Goal: Transaction & Acquisition: Purchase product/service

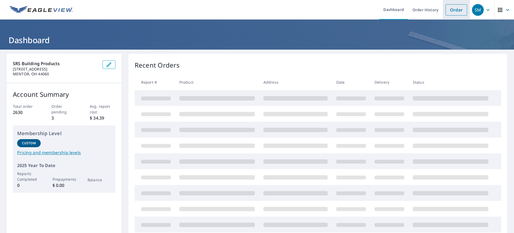
drag, startPoint x: 0, startPoint y: 0, endPoint x: 455, endPoint y: 12, distance: 455.1
click at [455, 12] on link "Order" at bounding box center [457, 9] width 22 height 11
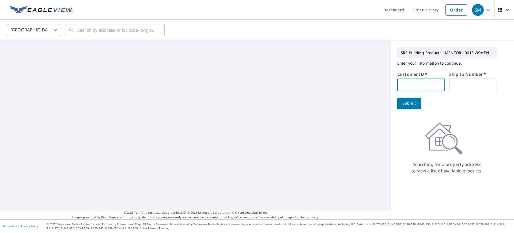
click at [424, 83] on input "text" at bounding box center [421, 84] width 48 height 13
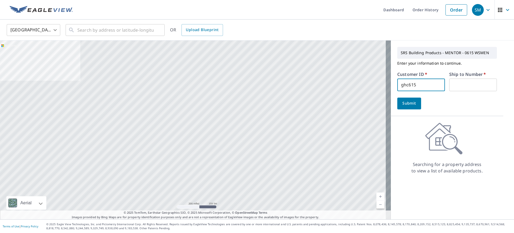
type input "ghc615"
type input "1"
click at [408, 104] on span "Submit" at bounding box center [409, 103] width 15 height 7
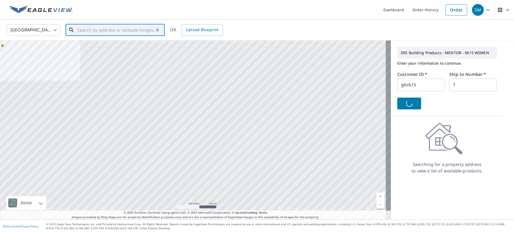
click at [104, 33] on input "text" at bounding box center [115, 29] width 76 height 15
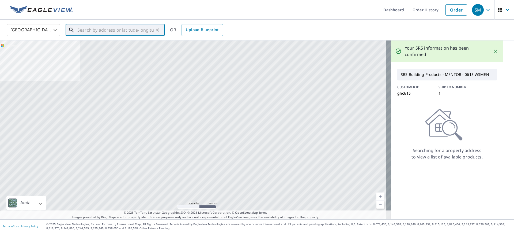
paste input "[STREET_ADDRESS]"
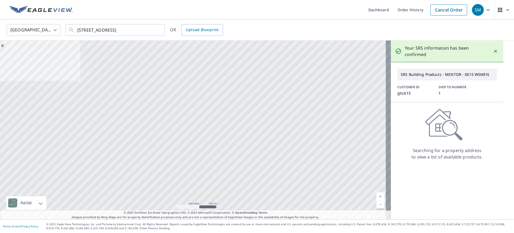
click at [264, 23] on div "United States [GEOGRAPHIC_DATA] ​ [STREET_ADDRESS] ​ OR Upload Blueprint" at bounding box center [257, 30] width 514 height 21
drag, startPoint x: 141, startPoint y: 22, endPoint x: 148, endPoint y: 31, distance: 11.8
click at [144, 25] on input "[STREET_ADDRESS]" at bounding box center [115, 29] width 76 height 15
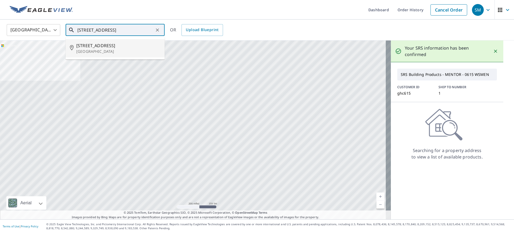
click at [90, 54] on li "[STREET_ADDRESS]" at bounding box center [115, 48] width 99 height 18
type input "[STREET_ADDRESS]"
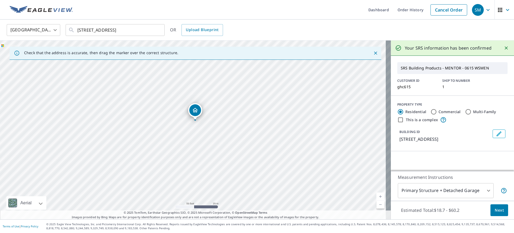
click at [496, 210] on span "Next" at bounding box center [499, 210] width 9 height 7
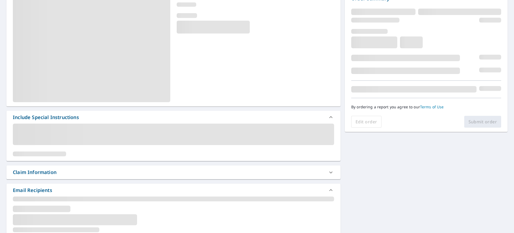
scroll to position [67, 0]
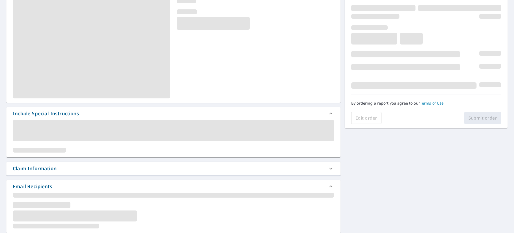
click at [72, 170] on div "Claim Information" at bounding box center [169, 168] width 312 height 7
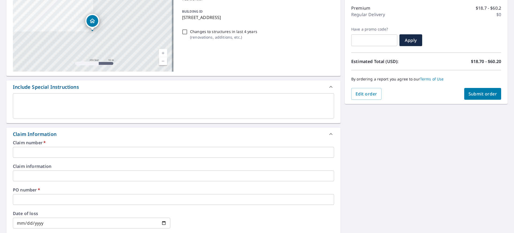
drag, startPoint x: 48, startPoint y: 146, endPoint x: 45, endPoint y: 144, distance: 3.7
click at [47, 145] on div "Claim number   * ​" at bounding box center [173, 148] width 321 height 17
drag, startPoint x: 48, startPoint y: 148, endPoint x: 48, endPoint y: 151, distance: 3.2
click at [48, 151] on input "text" at bounding box center [173, 152] width 321 height 11
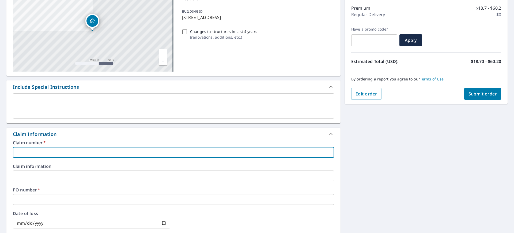
type input "g"
checkbox input "true"
type input "gh"
checkbox input "true"
type input "g"
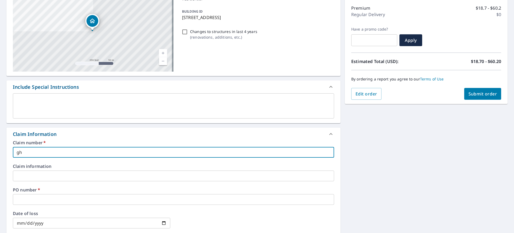
checkbox input "true"
type input "G"
checkbox input "true"
type input "GH"
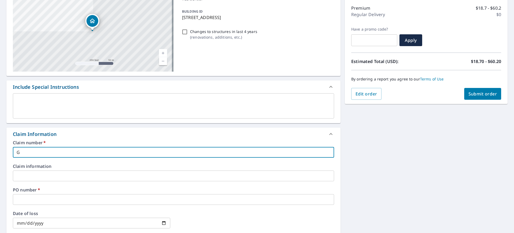
checkbox input "true"
type input "GHC"
checkbox input "true"
type input "GHC6"
checkbox input "true"
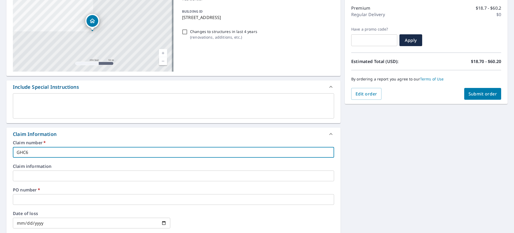
type input "GHC61"
checkbox input "true"
type input "GHC615"
checkbox input "true"
type input "GHC615/"
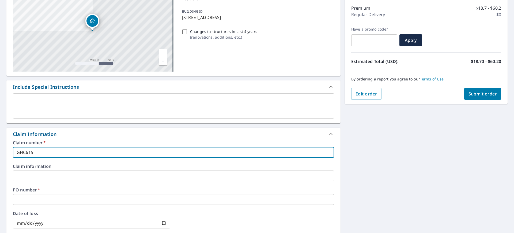
checkbox input "true"
paste input "[STREET_ADDRESS]"
type input "GHC615/[STREET_ADDRESS]"
checkbox input "true"
type input "GHC615/[STREET_ADDRESS]"
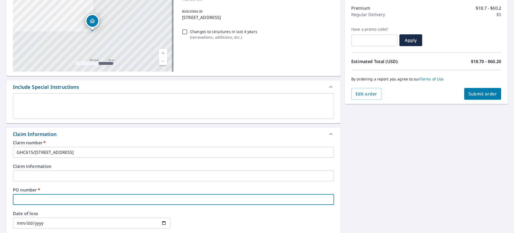
type input "G"
checkbox input "true"
type input "GH"
checkbox input "true"
type input "GHC"
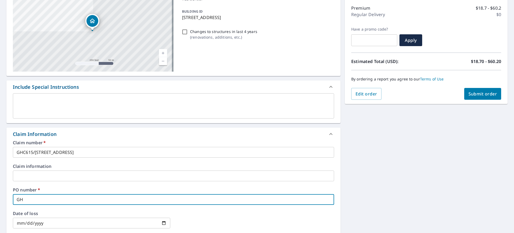
checkbox input "true"
type input "GHC6"
checkbox input "true"
type input "GHC61"
checkbox input "true"
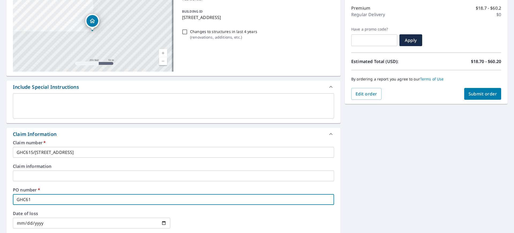
type input "GHC615"
checkbox input "true"
type input "GHC615/"
checkbox input "true"
paste input "[STREET_ADDRESS]"
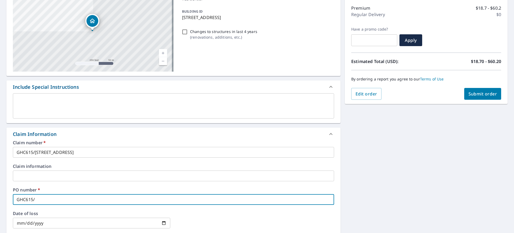
type input "GHC615/[STREET_ADDRESS]"
checkbox input "true"
type input "GHC615/[STREET_ADDRESS]"
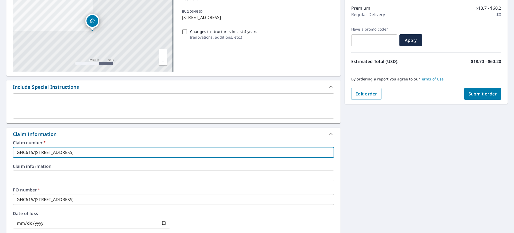
drag, startPoint x: 47, startPoint y: 150, endPoint x: 199, endPoint y: 156, distance: 152.7
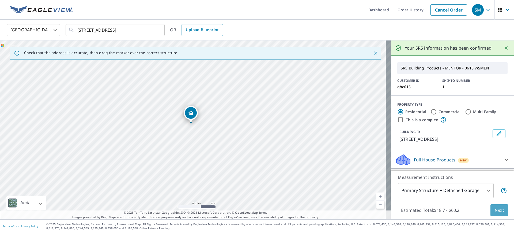
click at [492, 214] on button "Next" at bounding box center [500, 210] width 18 height 12
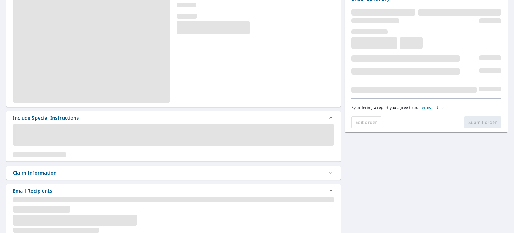
scroll to position [67, 0]
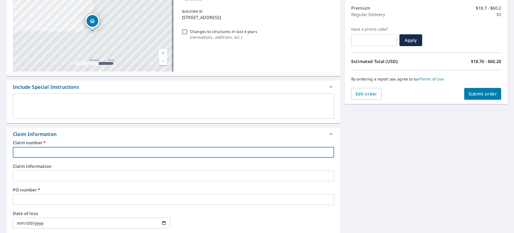
click at [78, 151] on input "text" at bounding box center [173, 152] width 321 height 11
type input "G"
checkbox input "true"
type input "GH"
checkbox input "true"
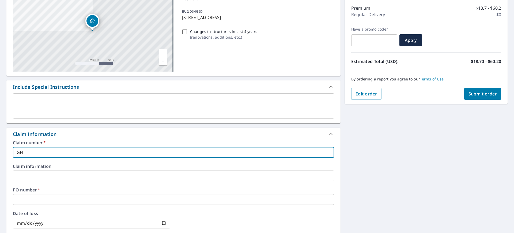
type input "GHC"
checkbox input "true"
type input "GHC6"
checkbox input "true"
type input "GHC61"
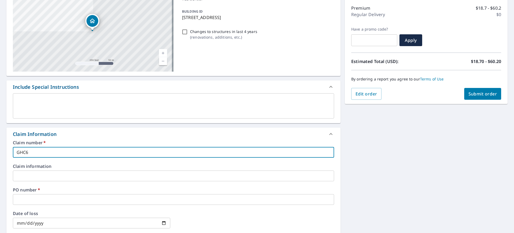
checkbox input "true"
type input "GHC615"
checkbox input "true"
type input "GHC615/"
checkbox input "true"
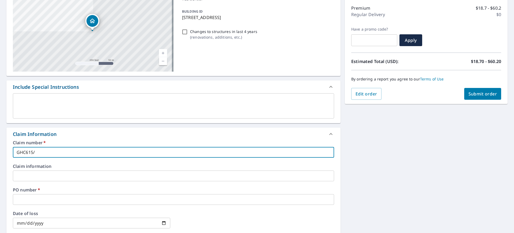
paste input "[STREET_ADDRESS]"
type input "GHC615/[STREET_ADDRESS]"
checkbox input "true"
type input "GHC615/[STREET_ADDRESS]"
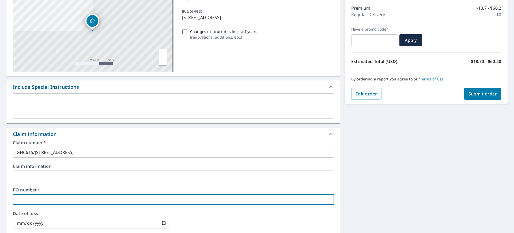
type input "G"
checkbox input "true"
type input "GH"
checkbox input "true"
type input "GHC"
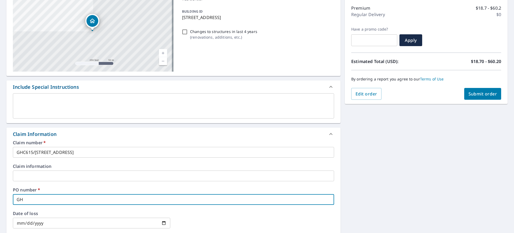
checkbox input "true"
type input "GHC6"
checkbox input "true"
type input "GHC61"
checkbox input "true"
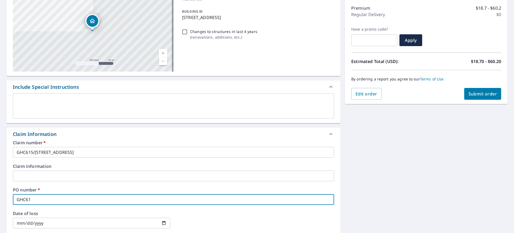
type input "GHC615"
checkbox input "true"
type input "GHC615/"
checkbox input "true"
paste input "[STREET_ADDRESS]"
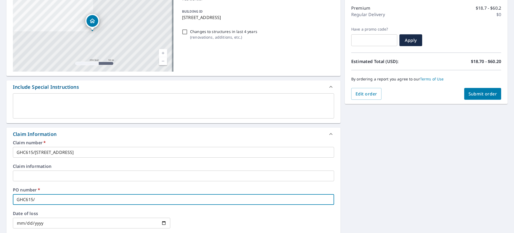
type input "GHC615/[STREET_ADDRESS]"
checkbox input "true"
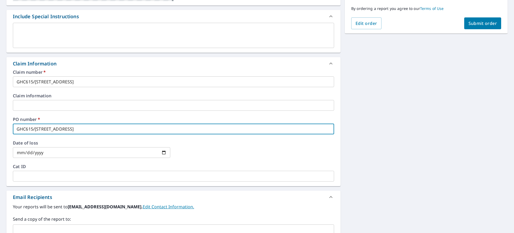
scroll to position [167, 0]
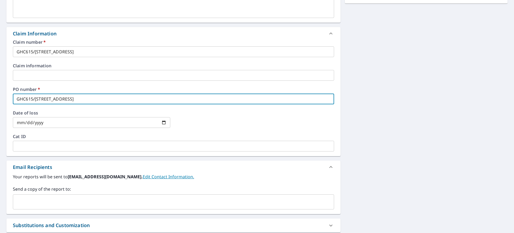
type input "GHC615/[STREET_ADDRESS]"
click at [76, 200] on input "text" at bounding box center [169, 202] width 308 height 10
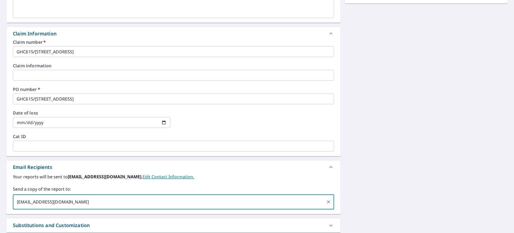
type input "[EMAIL_ADDRESS][DOMAIN_NAME]"
click at [439, 176] on div "[STREET_ADDRESS] Aerial Road A standard road map Aerial A detailed look from ab…" at bounding box center [257, 78] width 514 height 393
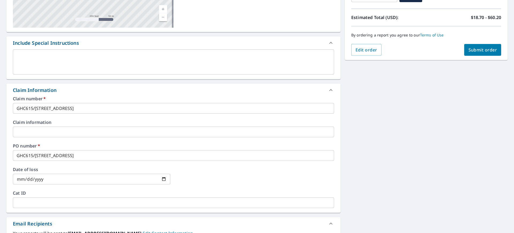
scroll to position [0, 0]
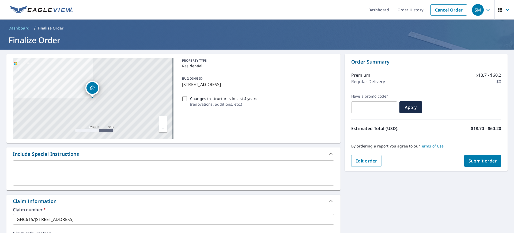
click at [485, 163] on span "Submit order" at bounding box center [483, 161] width 29 height 6
checkbox input "true"
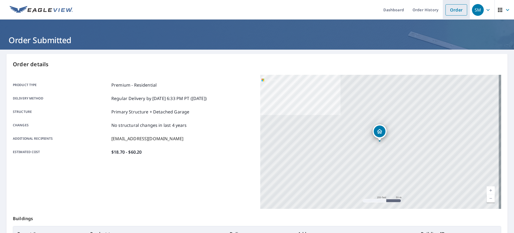
click at [448, 9] on link "Order" at bounding box center [457, 9] width 22 height 11
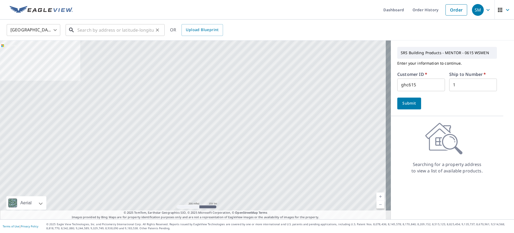
click at [120, 31] on input "text" at bounding box center [115, 29] width 76 height 15
paste input "[STREET_ADDRESS]"
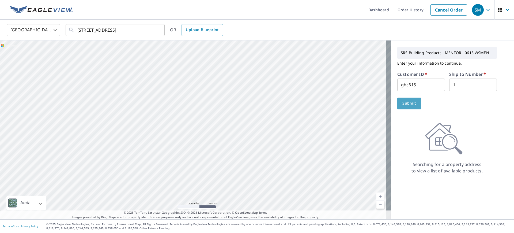
click at [402, 102] on span "Submit" at bounding box center [409, 103] width 15 height 7
click at [137, 30] on input "[STREET_ADDRESS]" at bounding box center [115, 29] width 76 height 15
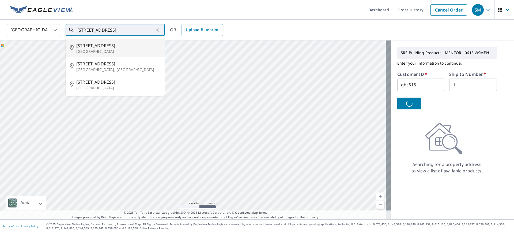
click at [117, 52] on p "[GEOGRAPHIC_DATA]" at bounding box center [118, 51] width 84 height 5
type input "[STREET_ADDRESS]"
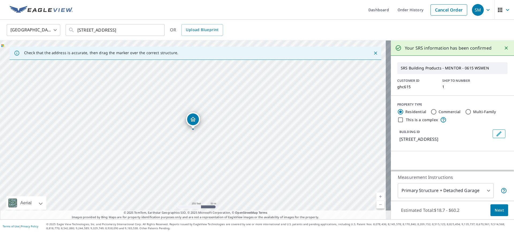
click at [497, 210] on span "Next" at bounding box center [499, 210] width 9 height 7
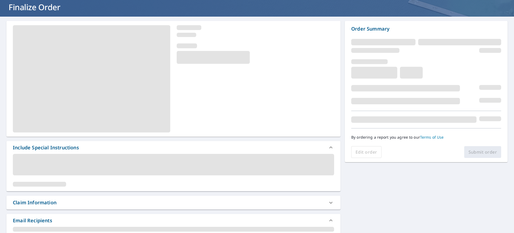
scroll to position [67, 0]
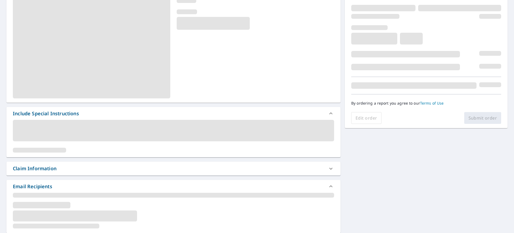
click at [95, 169] on div "Claim Information" at bounding box center [169, 168] width 312 height 7
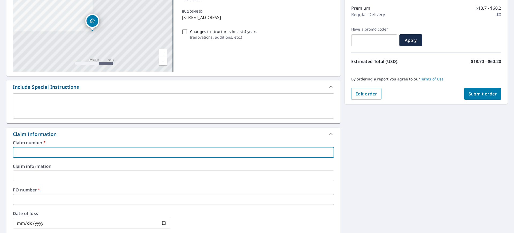
click at [70, 149] on input "text" at bounding box center [173, 152] width 321 height 11
checkbox input "true"
type input "G"
checkbox input "true"
type input "GH"
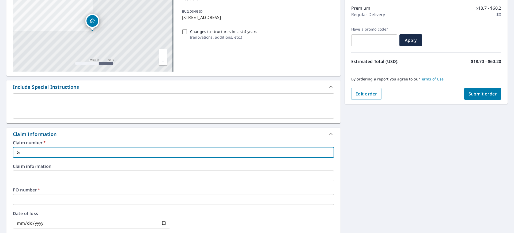
checkbox input "true"
type input "GHV"
checkbox input "true"
type input "GHV6"
checkbox input "true"
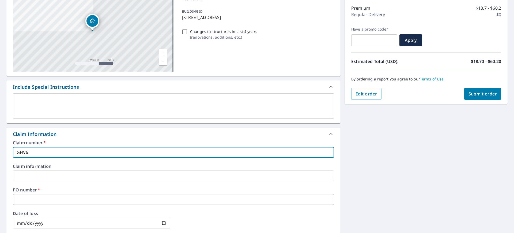
type input "GHV61"
checkbox input "true"
type input "GHV615"
checkbox input "true"
type input "GHV615/"
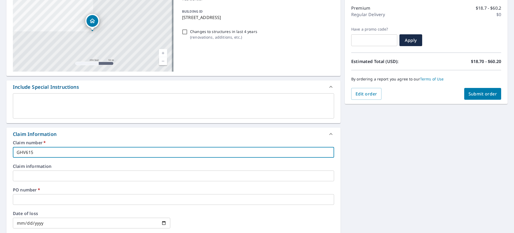
checkbox input "true"
paste input "[STREET_ADDRESS]"
type input "GHV615/[STREET_ADDRESS]"
checkbox input "true"
type input "GHV615/[STREET_ADDRESS]"
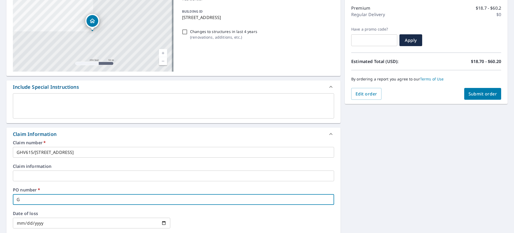
type input "G"
checkbox input "true"
type input "GH"
checkbox input "true"
type input "GHC"
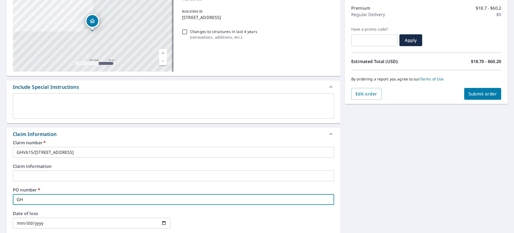
checkbox input "true"
type input "GHC6"
checkbox input "true"
type input "GHC61"
checkbox input "true"
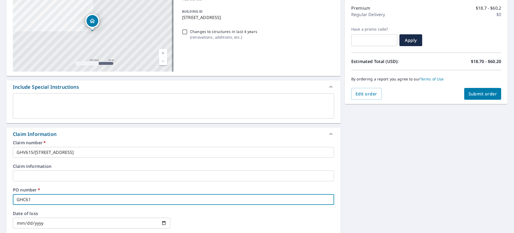
type input "GHC615"
checkbox input "true"
type input "GHC615/"
checkbox input "true"
paste input "[STREET_ADDRESS]"
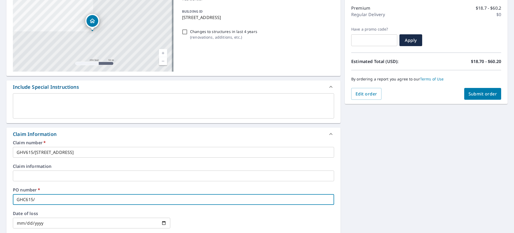
type input "GHC615/[STREET_ADDRESS]"
checkbox input "true"
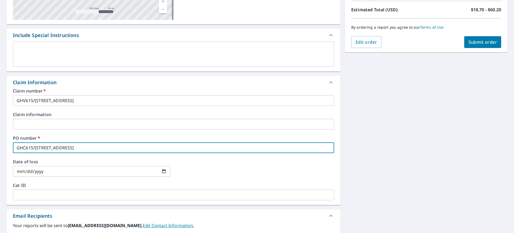
scroll to position [167, 0]
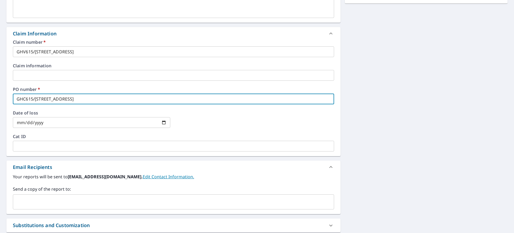
type input "GHC615/[STREET_ADDRESS]"
click at [74, 197] on input "text" at bounding box center [169, 202] width 308 height 10
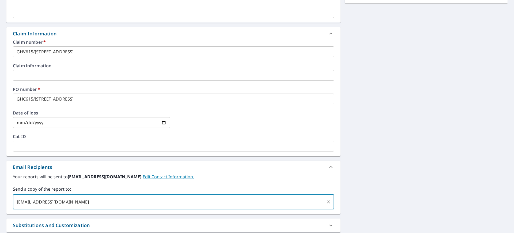
type input "[EMAIL_ADDRESS][DOMAIN_NAME]"
click at [129, 188] on label "Send a copy of the report to:" at bounding box center [173, 189] width 321 height 6
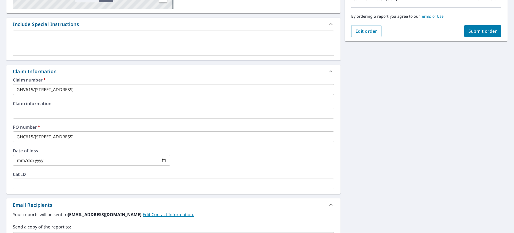
scroll to position [100, 0]
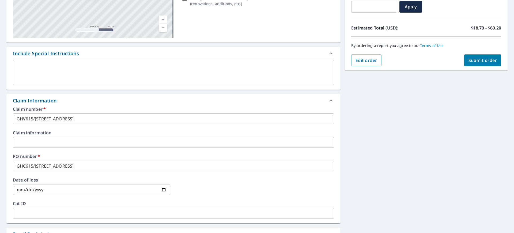
click at [480, 66] on div "Order Summary Premium $18.7 - $60.2 Regular Delivery $0 Have a promo code? ​ Ap…" at bounding box center [426, 11] width 163 height 117
click at [478, 62] on span "Submit order" at bounding box center [483, 60] width 29 height 6
checkbox input "true"
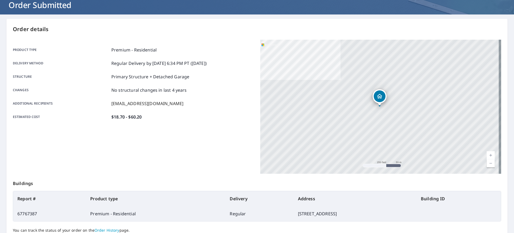
scroll to position [67, 0]
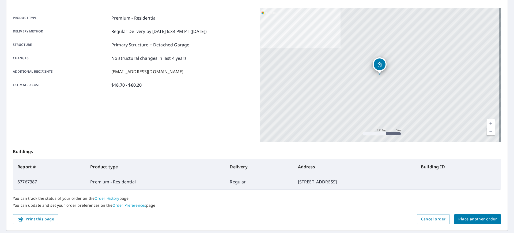
click at [470, 221] on span "Place another order" at bounding box center [477, 219] width 39 height 7
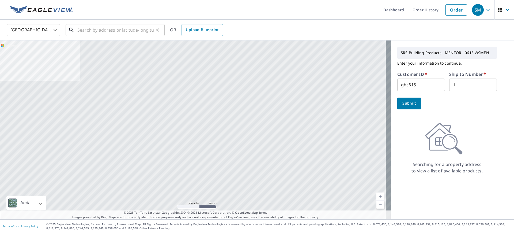
click at [102, 30] on input "text" at bounding box center [115, 29] width 76 height 15
paste input "[STREET_ADDRESS][PERSON_NAME][PERSON_NAME]"
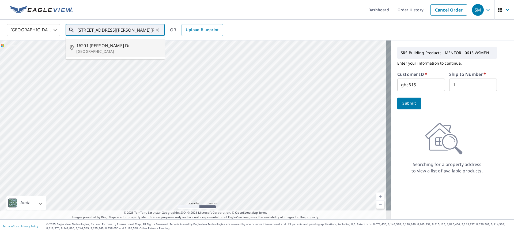
click at [105, 50] on p "[GEOGRAPHIC_DATA]" at bounding box center [118, 51] width 84 height 5
type input "[STREET_ADDRESS][PERSON_NAME][PERSON_NAME]"
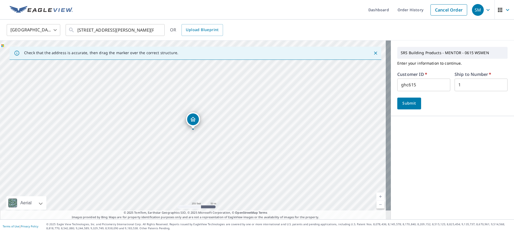
click at [406, 106] on span "Submit" at bounding box center [409, 103] width 15 height 7
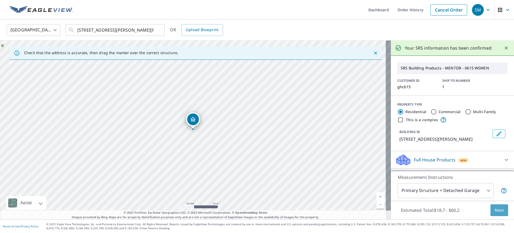
click at [496, 213] on span "Next" at bounding box center [499, 210] width 9 height 7
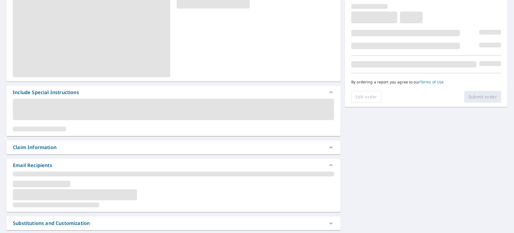
scroll to position [100, 0]
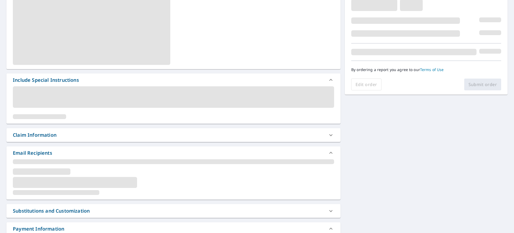
click at [84, 136] on div "Claim Information" at bounding box center [169, 134] width 312 height 7
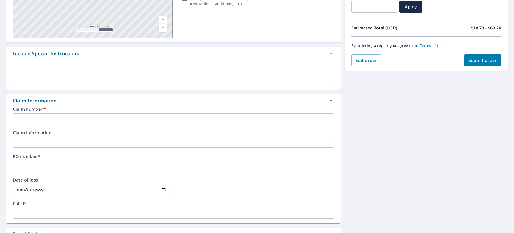
click at [58, 115] on input "text" at bounding box center [173, 118] width 321 height 11
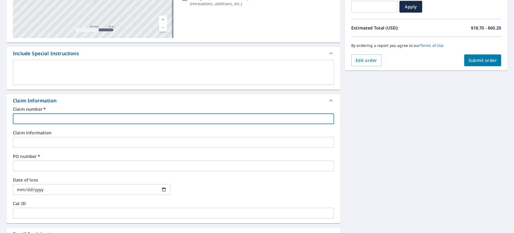
type input "G"
checkbox input "true"
type input "GH"
checkbox input "true"
type input "GHC"
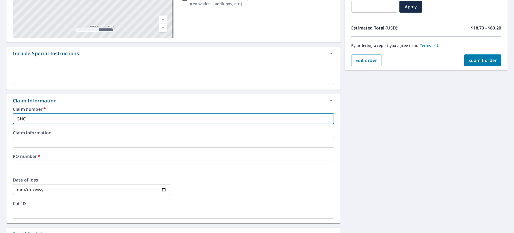
checkbox input "true"
type input "GHC6"
checkbox input "true"
type input "GHC61"
checkbox input "true"
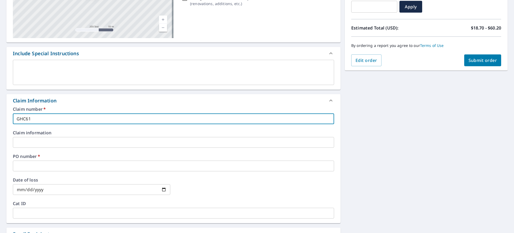
type input "GHC615"
checkbox input "true"
type input "GHC615/"
checkbox input "true"
paste input "[STREET_ADDRESS][PERSON_NAME][PERSON_NAME]"
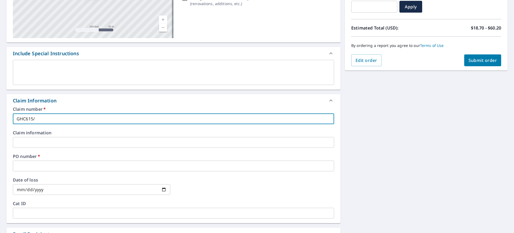
type input "GHC615/16201 [PERSON_NAME] [PERSON_NAME]"
checkbox input "true"
type input "GHC615/16201 [PERSON_NAME] [PERSON_NAME]"
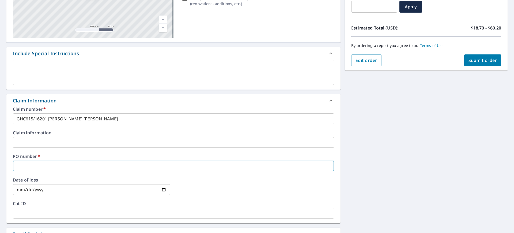
type input "G"
checkbox input "true"
type input "GH"
checkbox input "true"
type input "GHC"
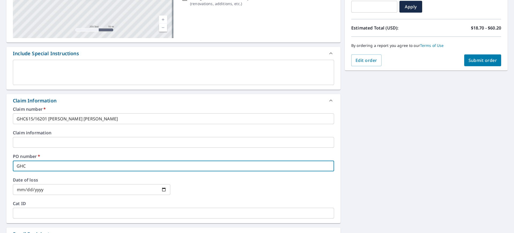
checkbox input "true"
type input "GHC6"
checkbox input "true"
type input "GHC61"
checkbox input "true"
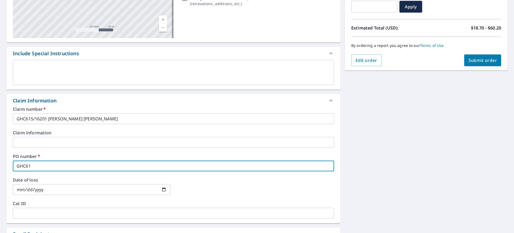
type input "GHC615"
checkbox input "true"
type input "GHC615/"
checkbox input "true"
paste input "[STREET_ADDRESS][PERSON_NAME][PERSON_NAME]"
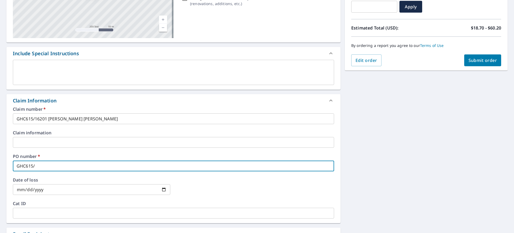
type input "GHC615/16201 [PERSON_NAME] [PERSON_NAME]"
checkbox input "true"
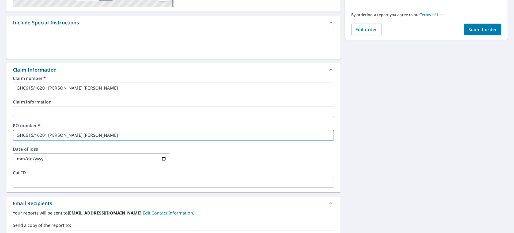
scroll to position [167, 0]
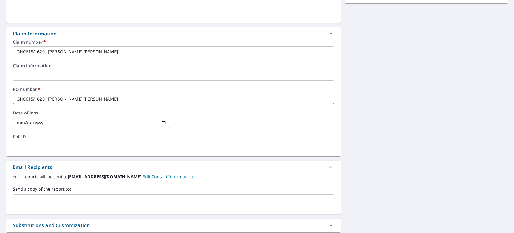
type input "GHC615/16201 [PERSON_NAME] [PERSON_NAME]"
click at [96, 193] on div "Send a copy of the report to: ​" at bounding box center [173, 198] width 321 height 24
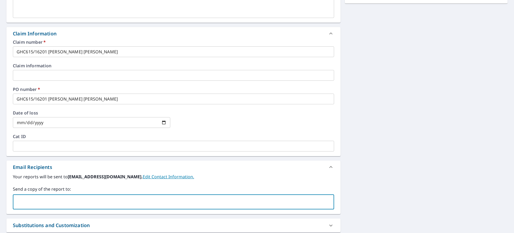
click at [97, 200] on input "text" at bounding box center [169, 202] width 308 height 10
type input "[EMAIL_ADDRESS][DOMAIN_NAME]"
click at [406, 160] on div "[STREET_ADDRESS][PERSON_NAME][PERSON_NAME] Aerial Road A standard road map Aeri…" at bounding box center [257, 78] width 514 height 393
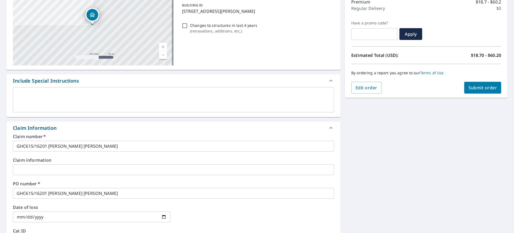
scroll to position [0, 0]
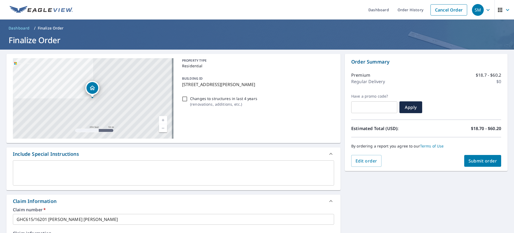
click at [481, 161] on span "Submit order" at bounding box center [483, 161] width 29 height 6
checkbox input "true"
